Goal: Transaction & Acquisition: Purchase product/service

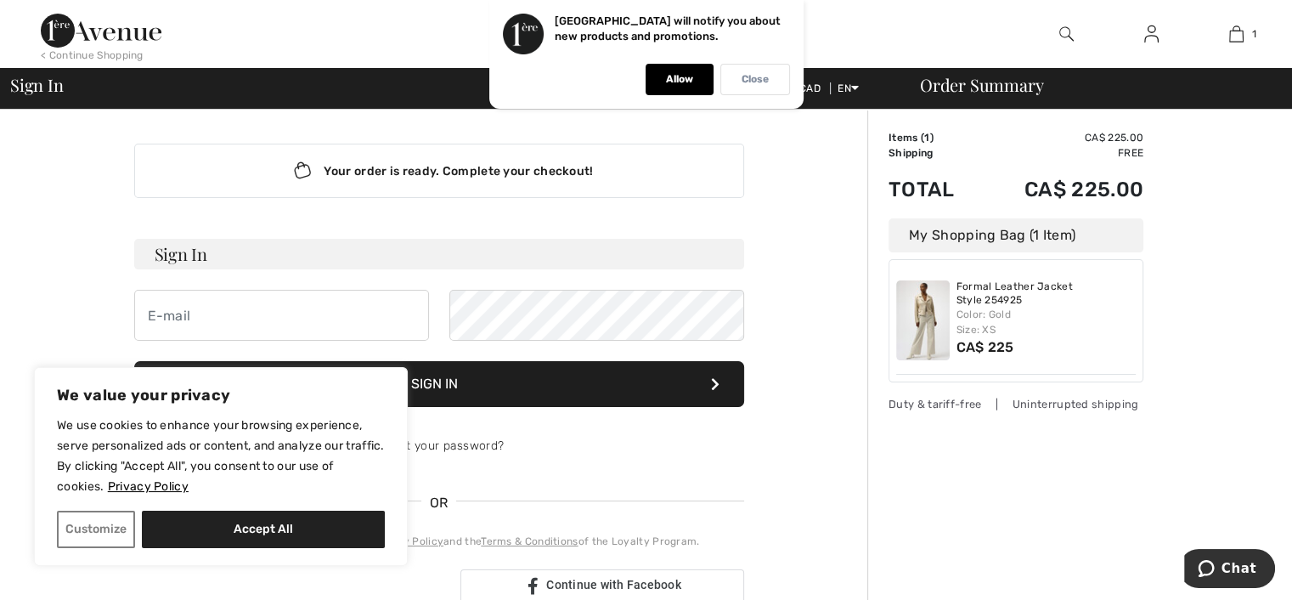
click at [753, 78] on p "Close" at bounding box center [755, 79] width 27 height 13
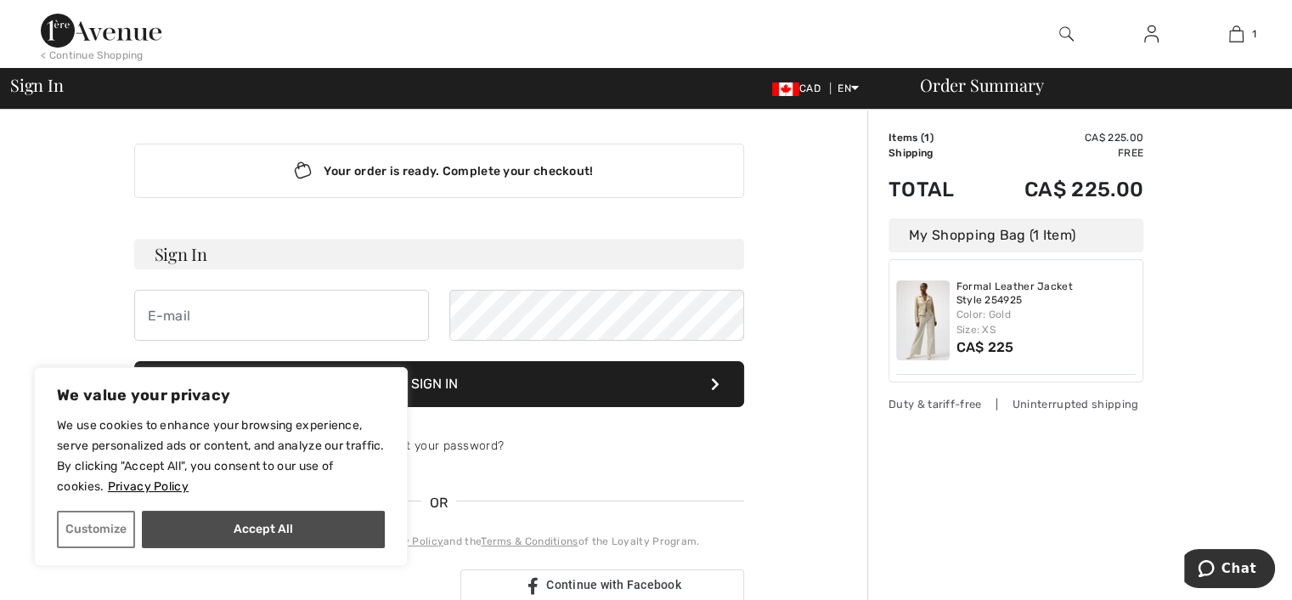
click at [288, 523] on button "Accept All" at bounding box center [263, 529] width 243 height 37
checkbox input "true"
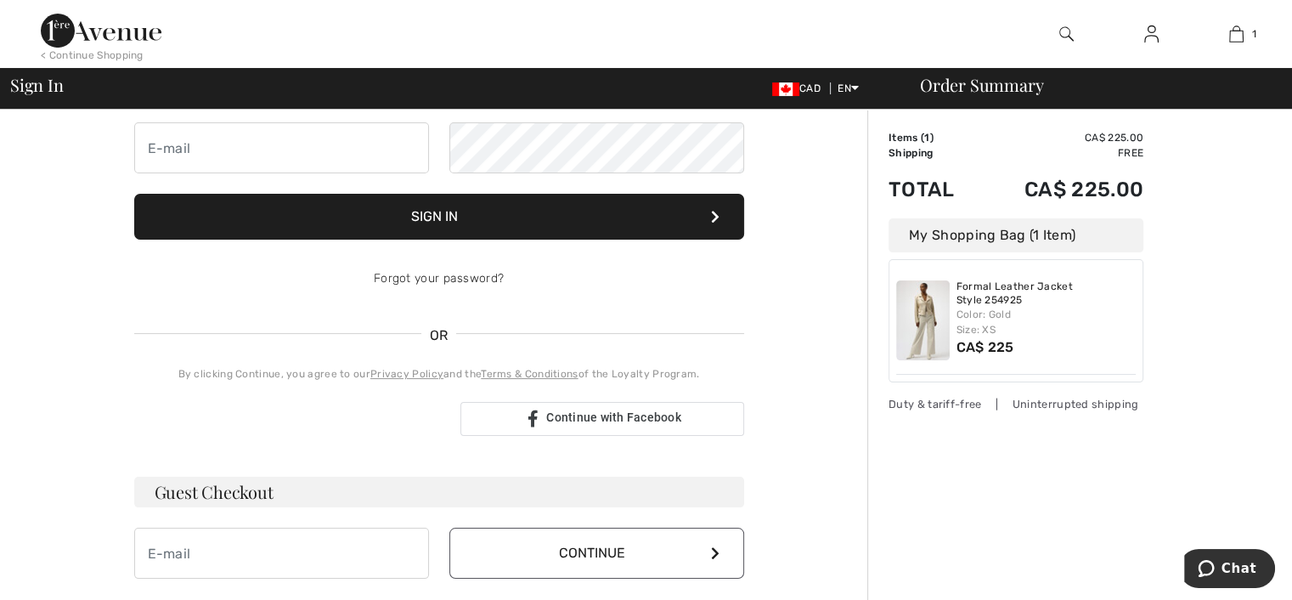
scroll to position [170, 0]
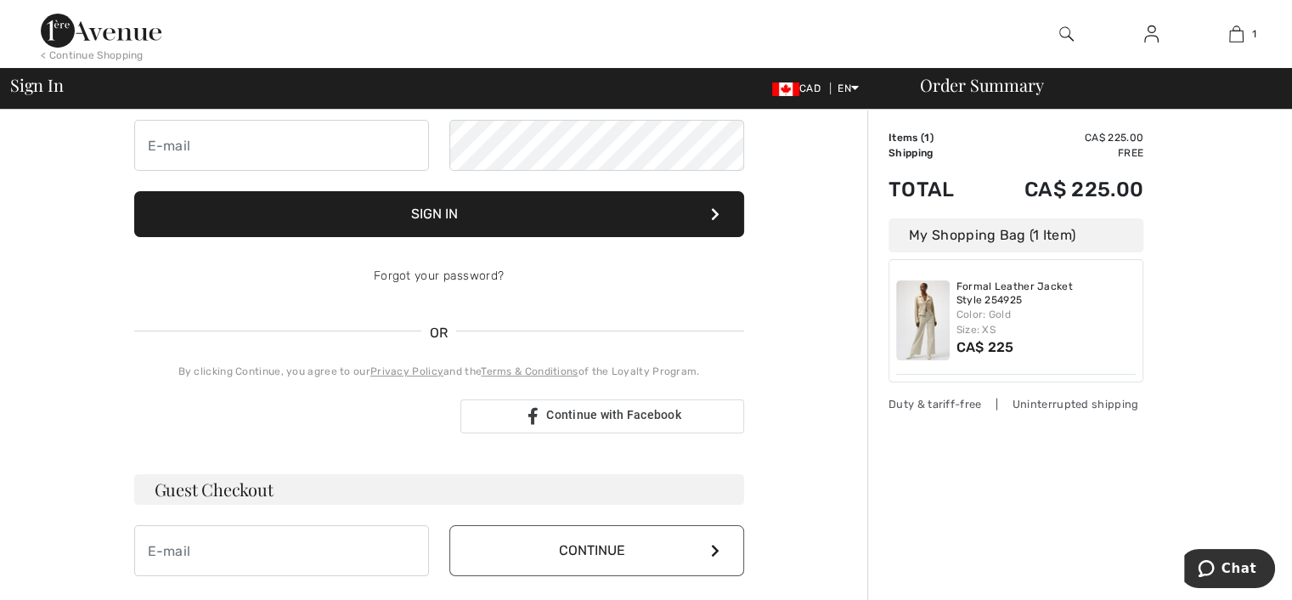
click at [629, 553] on button "Continue" at bounding box center [596, 550] width 295 height 51
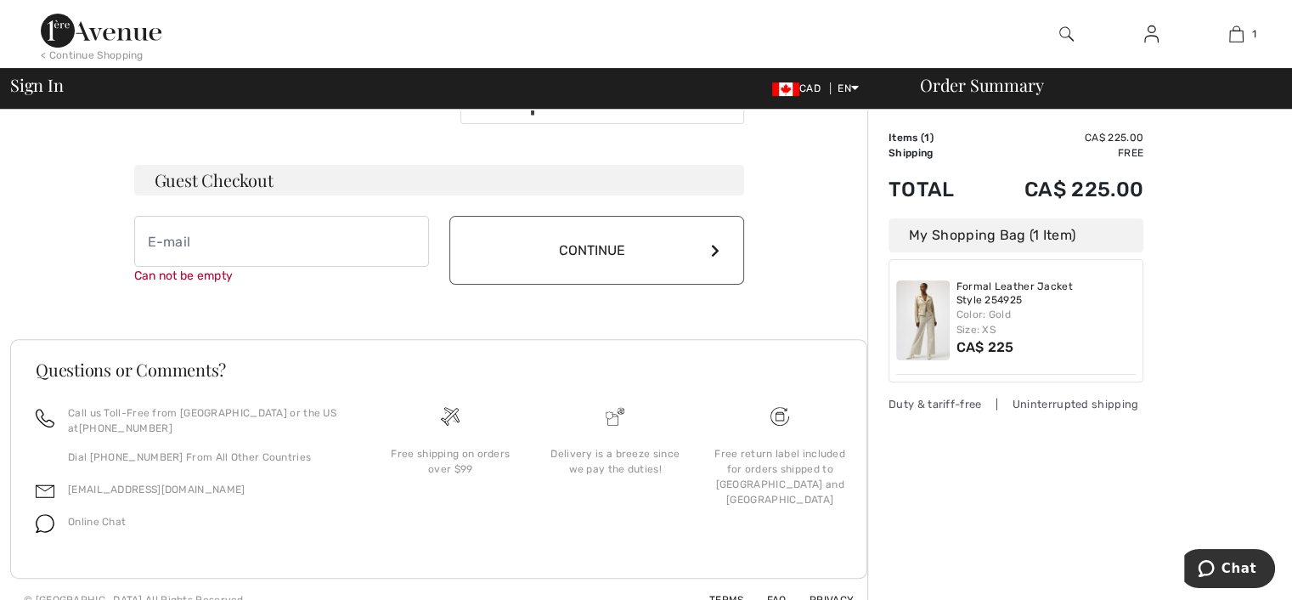
scroll to position [500, 0]
